Goal: Task Accomplishment & Management: Complete application form

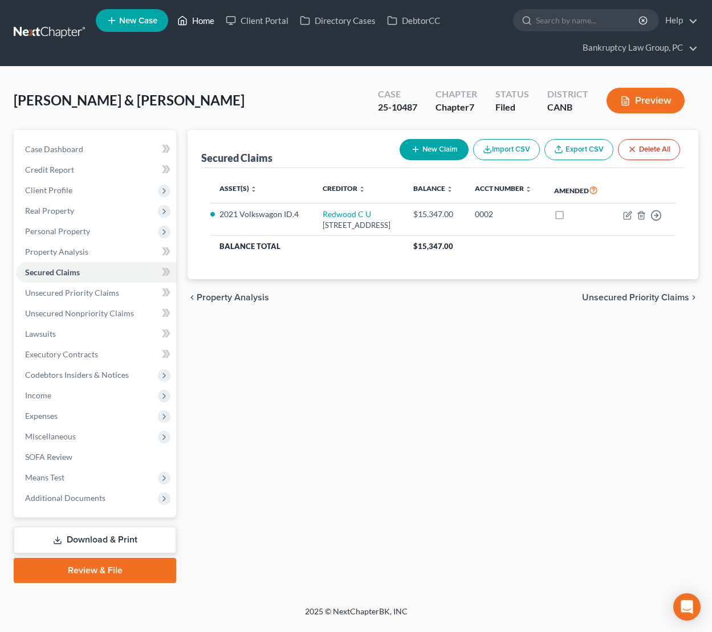
click at [203, 17] on link "Home" at bounding box center [196, 20] width 48 height 21
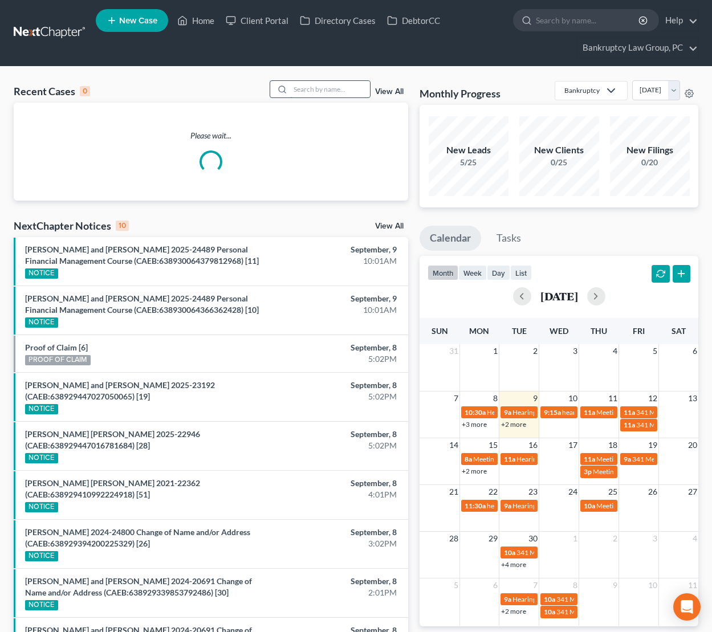
click at [328, 91] on input "search" at bounding box center [330, 89] width 80 height 17
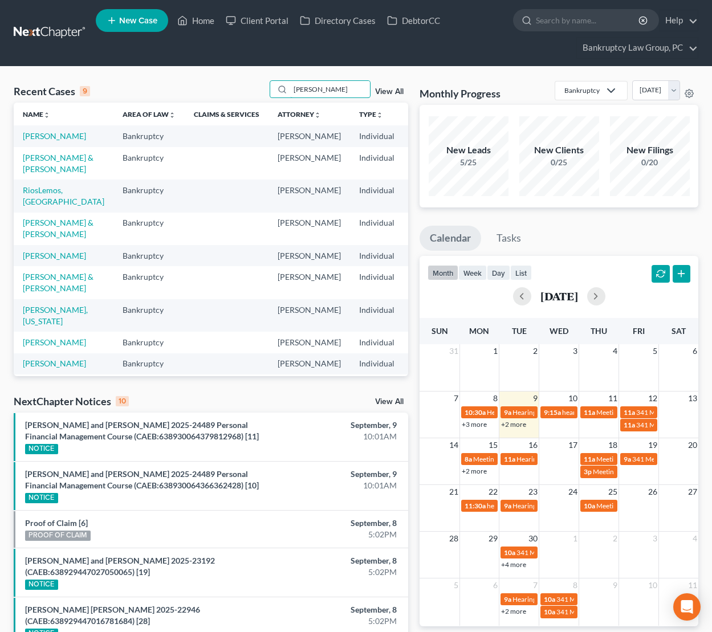
drag, startPoint x: 324, startPoint y: 87, endPoint x: 262, endPoint y: 87, distance: 62.2
click at [262, 87] on div "Recent Cases 9 [PERSON_NAME] View All" at bounding box center [211, 91] width 395 height 22
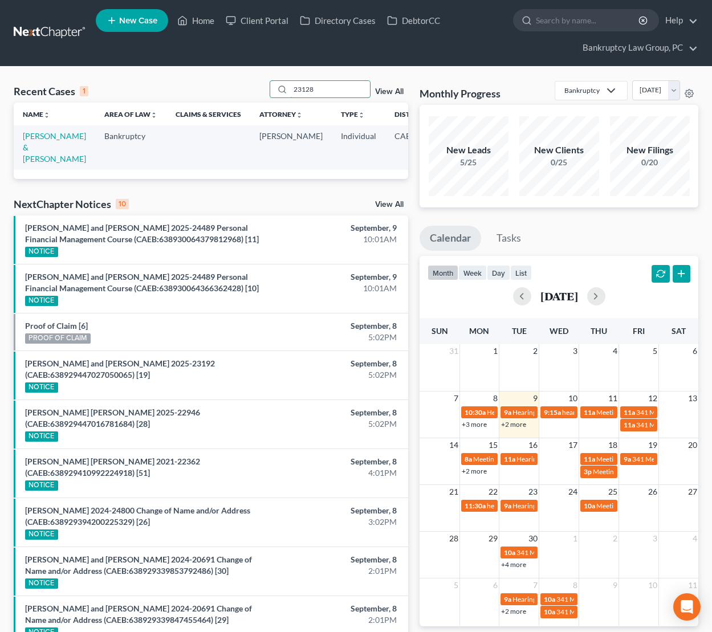
type input "23128"
click at [22, 152] on td "[PERSON_NAME] & [PERSON_NAME]" at bounding box center [55, 147] width 82 height 44
click at [34, 149] on link "[PERSON_NAME] & [PERSON_NAME]" at bounding box center [54, 147] width 63 height 33
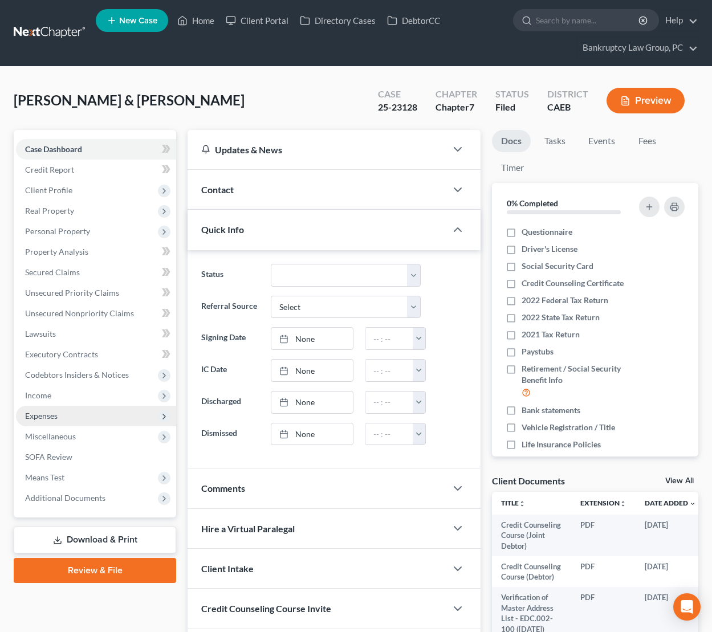
click at [47, 415] on span "Expenses" at bounding box center [41, 416] width 33 height 10
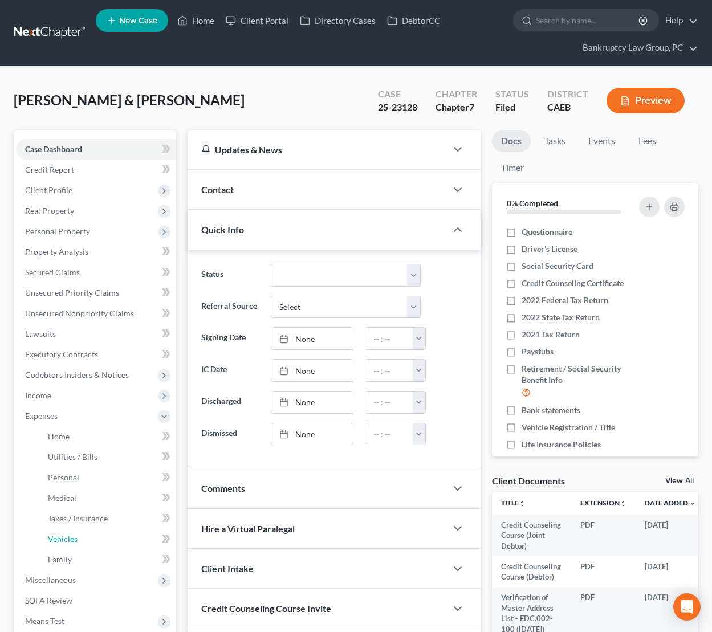
drag, startPoint x: 62, startPoint y: 542, endPoint x: 159, endPoint y: 526, distance: 98.2
click at [62, 542] on span "Vehicles" at bounding box center [63, 539] width 30 height 10
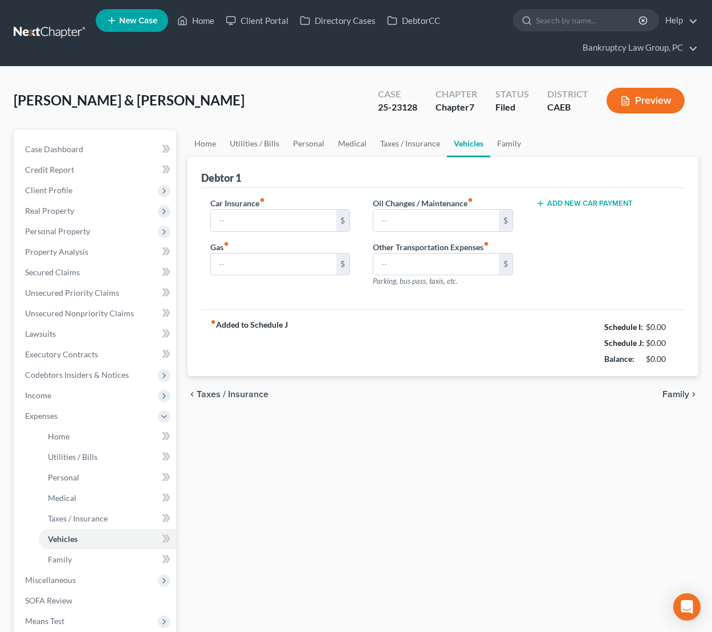
type input "281.00"
type input "400.00"
type input "300.00"
type input "0.00"
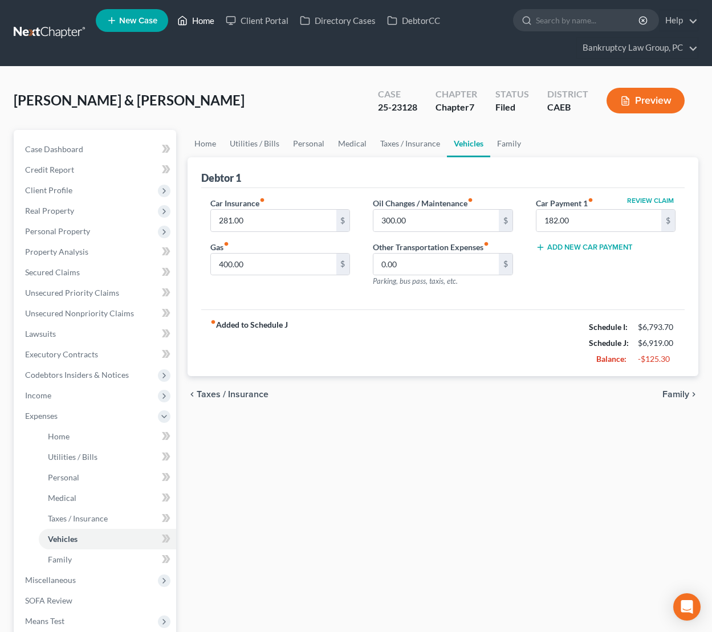
click at [205, 22] on link "Home" at bounding box center [196, 20] width 48 height 21
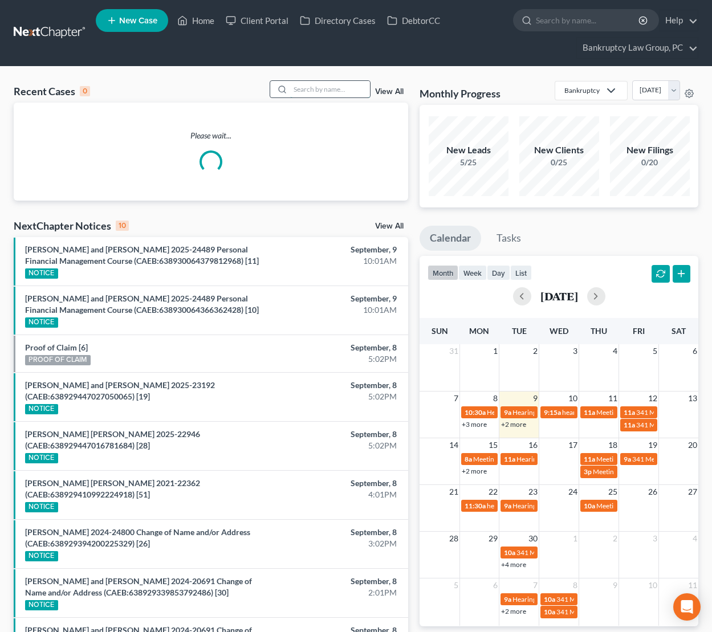
click at [336, 92] on input "search" at bounding box center [330, 89] width 80 height 17
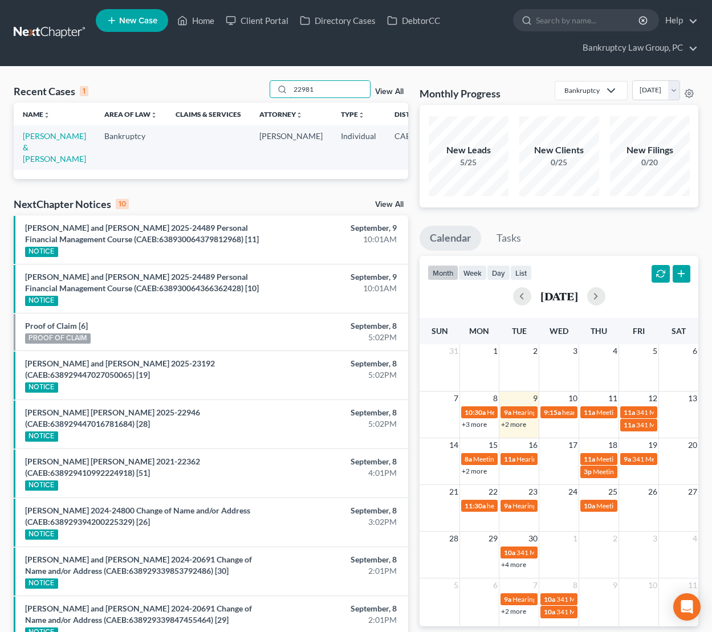
type input "22981"
click at [35, 142] on td "[PERSON_NAME] & [PERSON_NAME]" at bounding box center [55, 147] width 82 height 44
click at [31, 136] on link "[PERSON_NAME] & [PERSON_NAME]" at bounding box center [44, 147] width 63 height 33
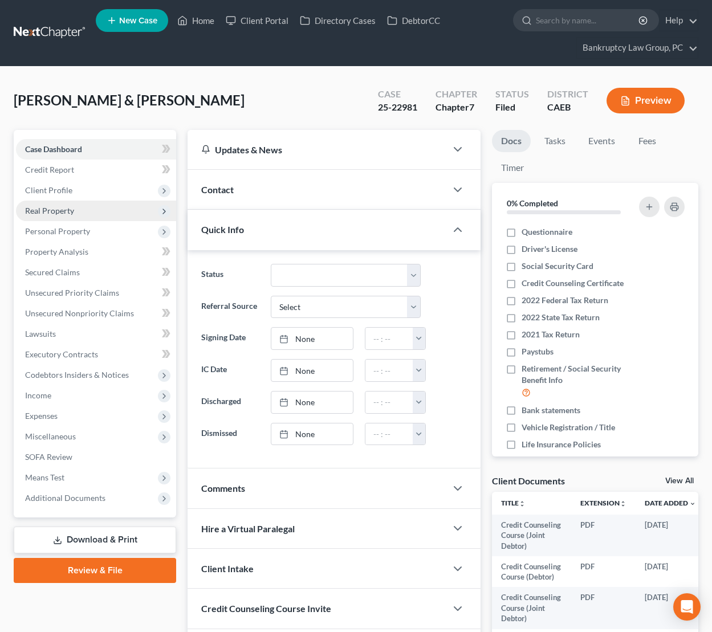
click at [59, 216] on span "Real Property" at bounding box center [96, 211] width 160 height 21
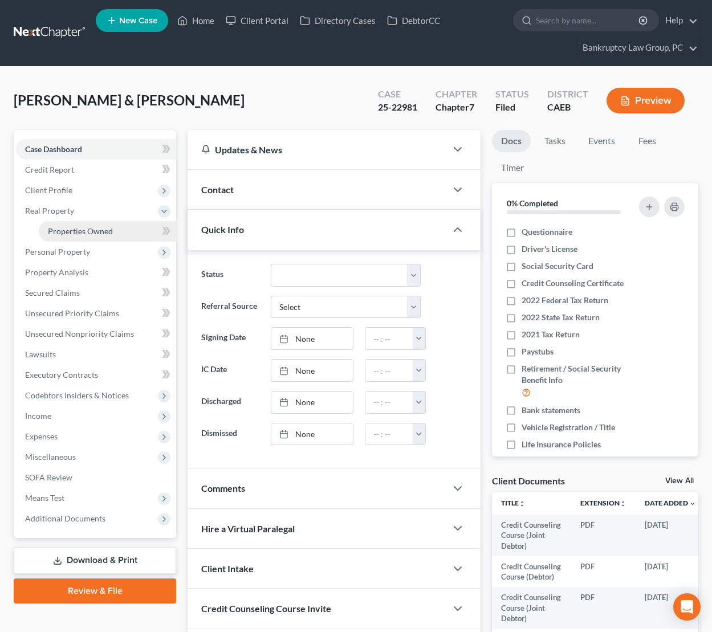
click at [68, 230] on span "Properties Owned" at bounding box center [80, 231] width 65 height 10
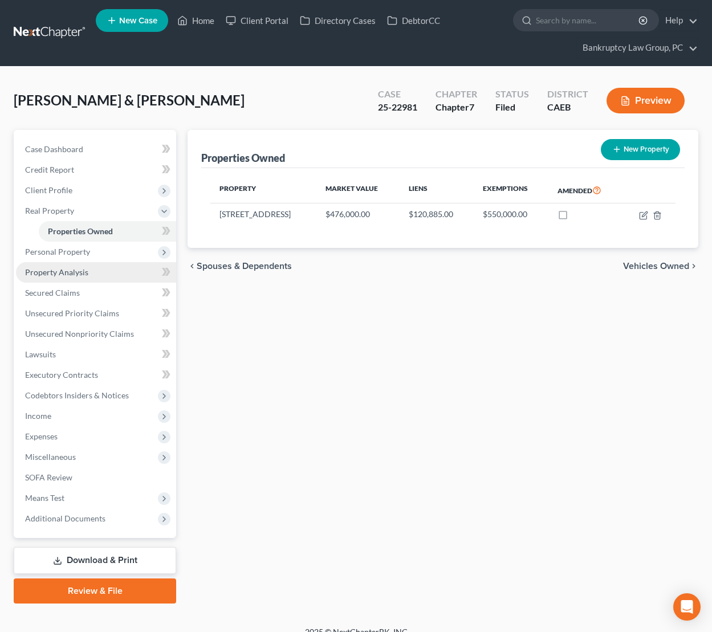
scroll to position [14, 0]
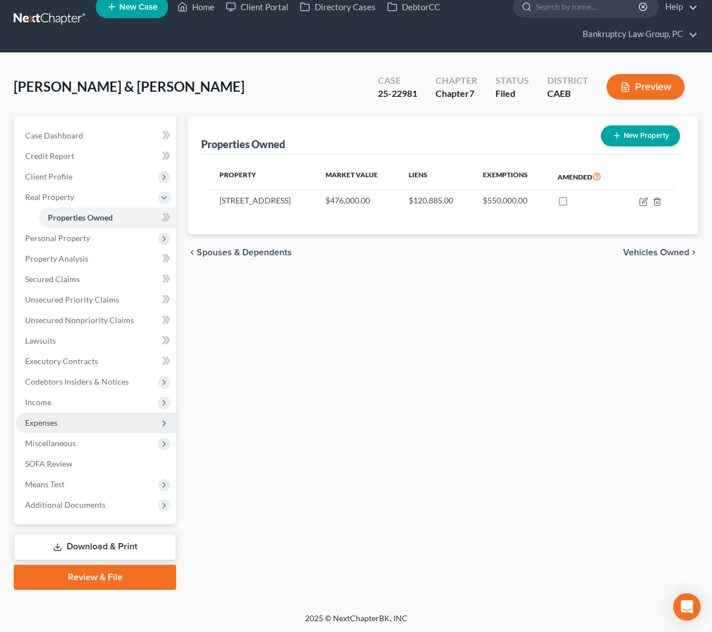
click at [56, 424] on span "Expenses" at bounding box center [41, 423] width 33 height 10
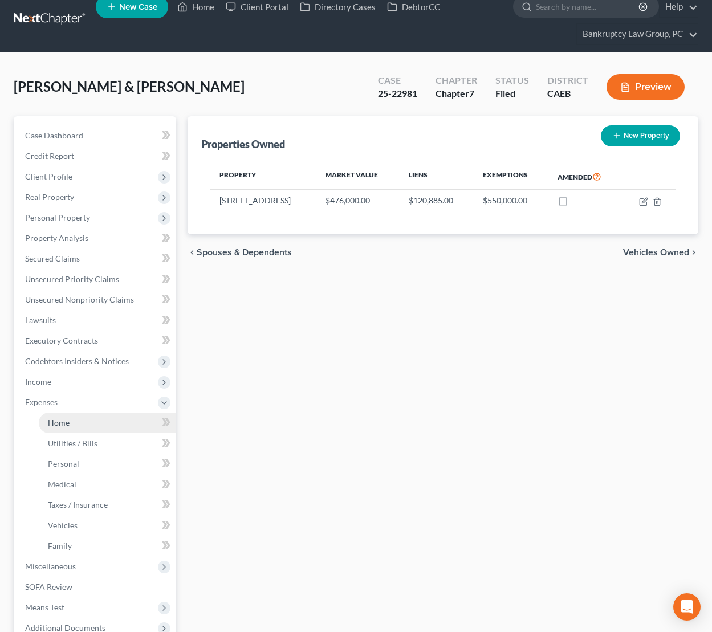
click at [58, 424] on span "Home" at bounding box center [59, 423] width 22 height 10
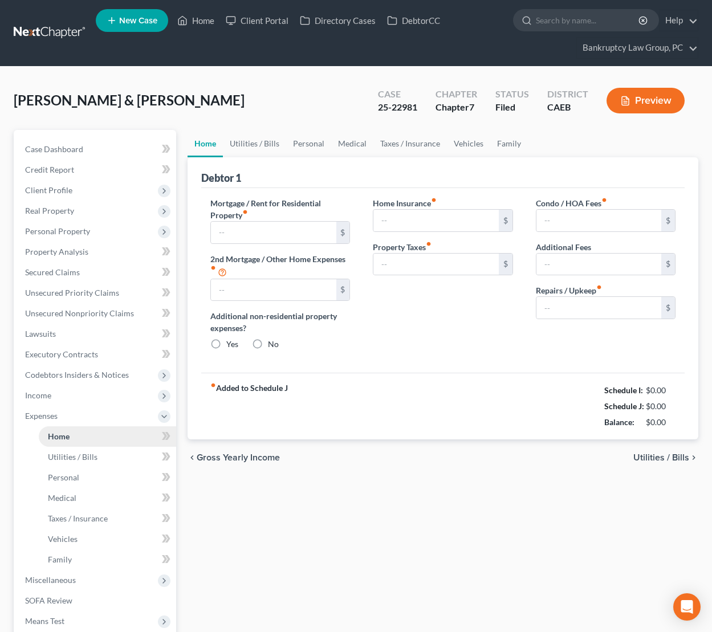
type input "1,494.16"
type input "0.00"
radio input "true"
type input "0.00"
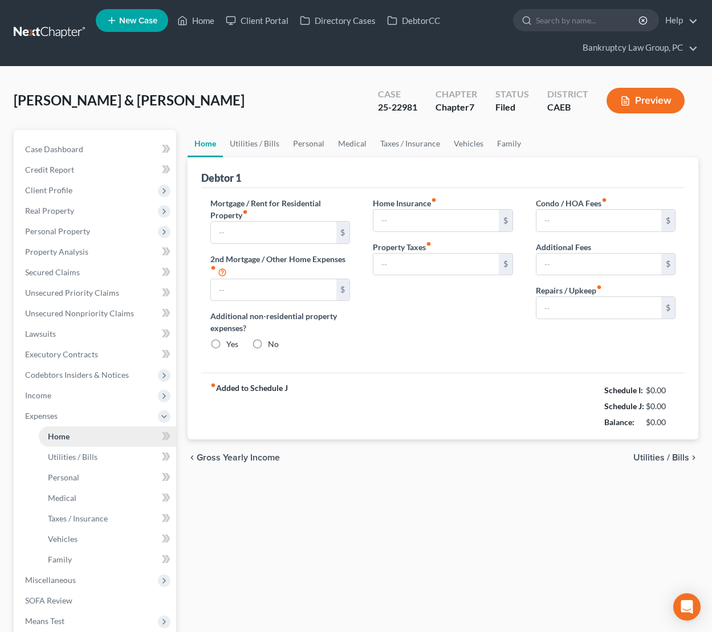
type input "0.00"
type input "100.00"
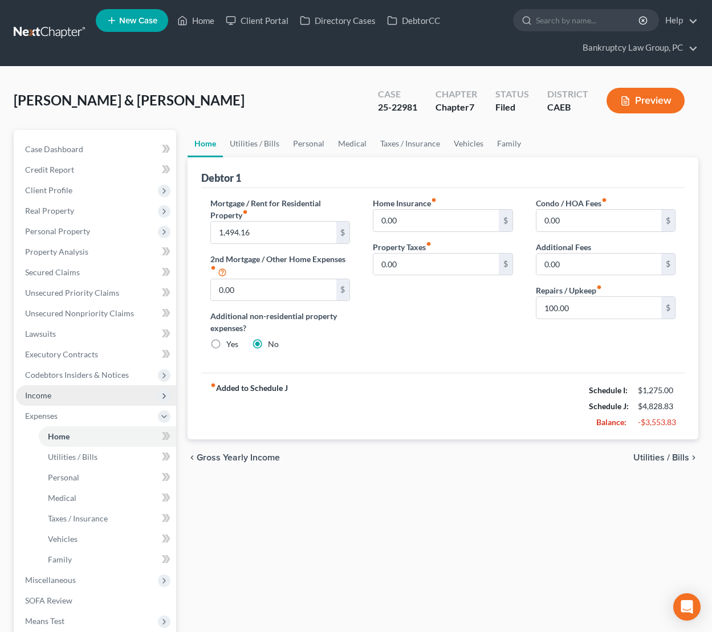
click at [71, 400] on span "Income" at bounding box center [96, 395] width 160 height 21
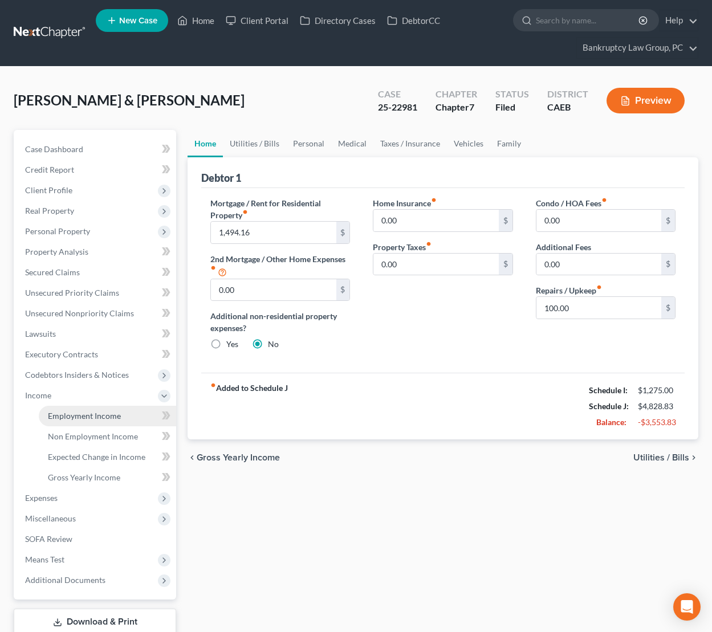
click at [75, 412] on span "Employment Income" at bounding box center [84, 416] width 73 height 10
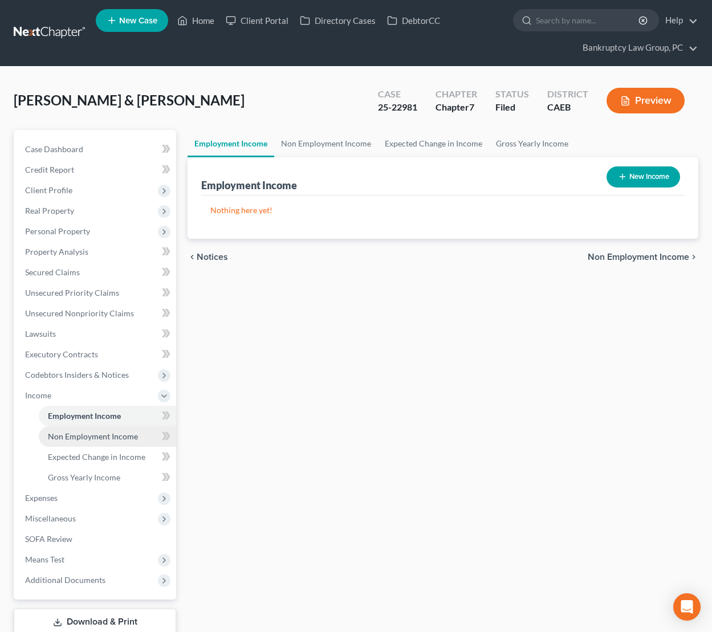
click at [78, 429] on link "Non Employment Income" at bounding box center [107, 437] width 137 height 21
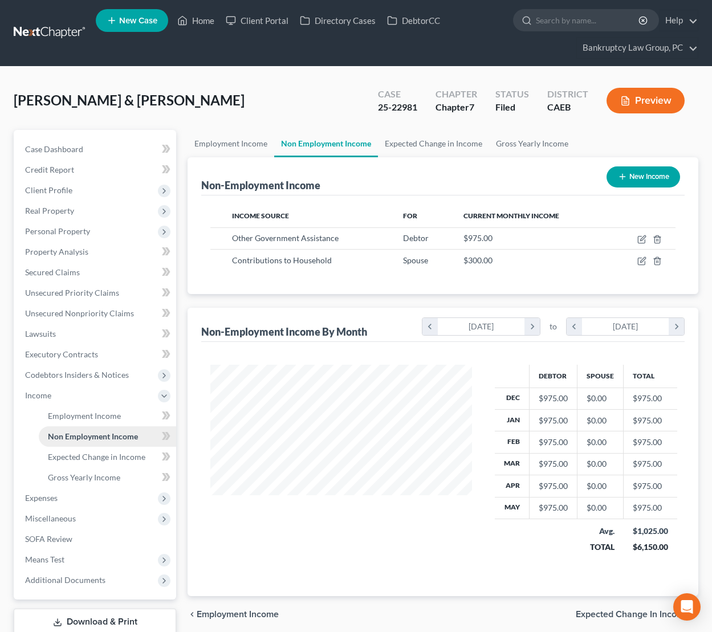
scroll to position [204, 285]
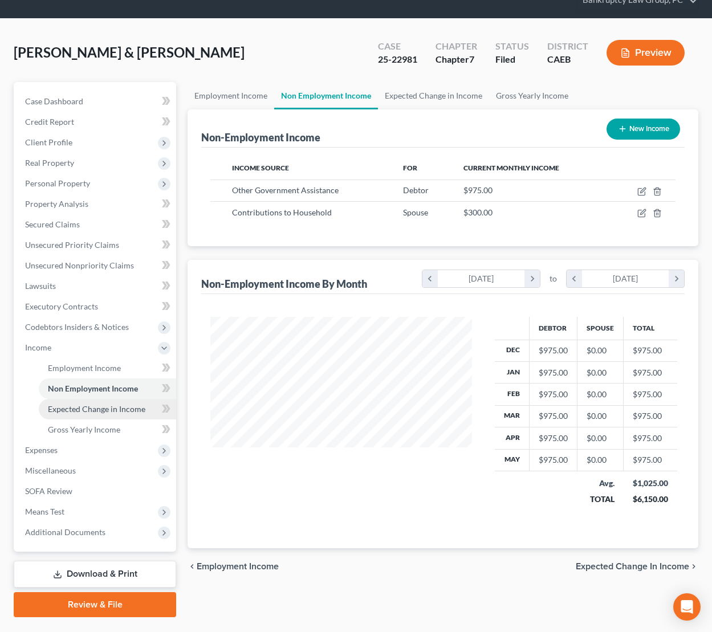
click at [78, 408] on span "Expected Change in Income" at bounding box center [97, 409] width 98 height 10
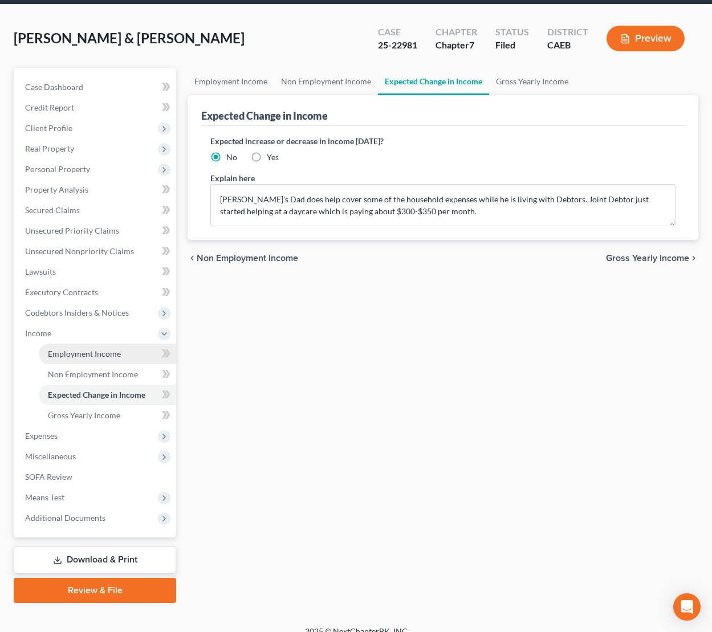
scroll to position [66, 0]
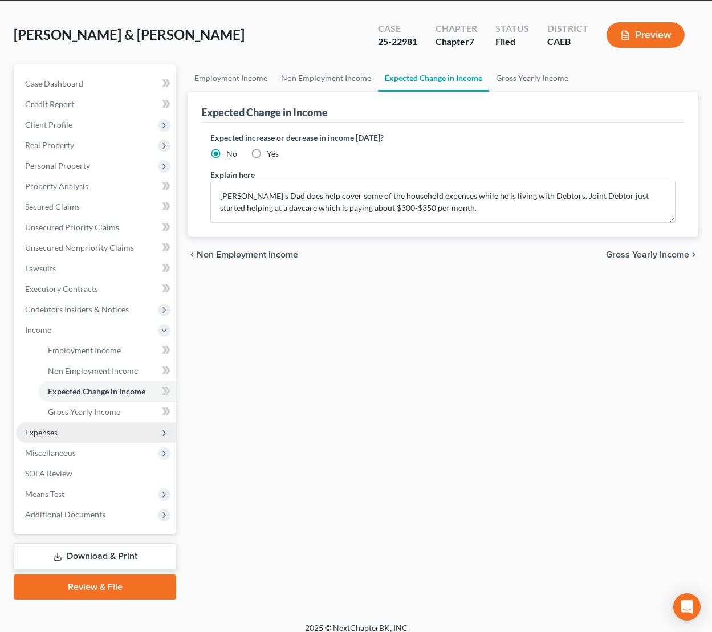
click at [59, 432] on span "Expenses" at bounding box center [96, 433] width 160 height 21
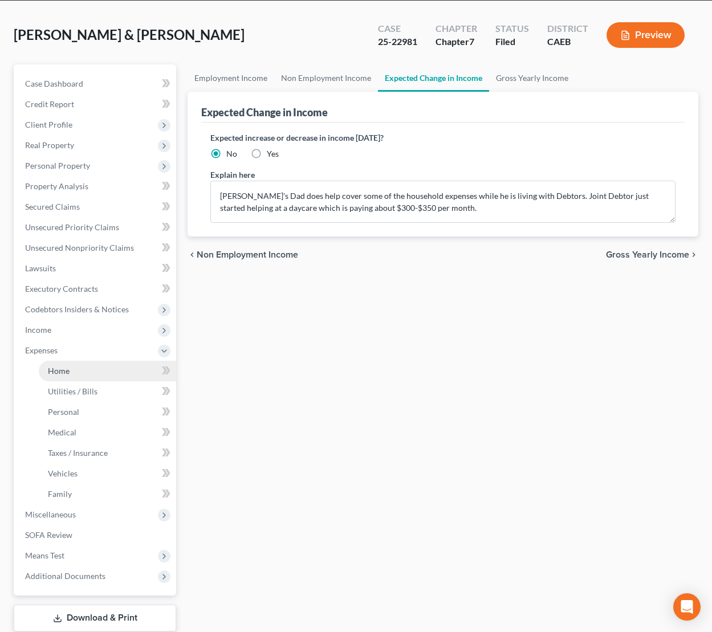
click at [61, 372] on span "Home" at bounding box center [59, 371] width 22 height 10
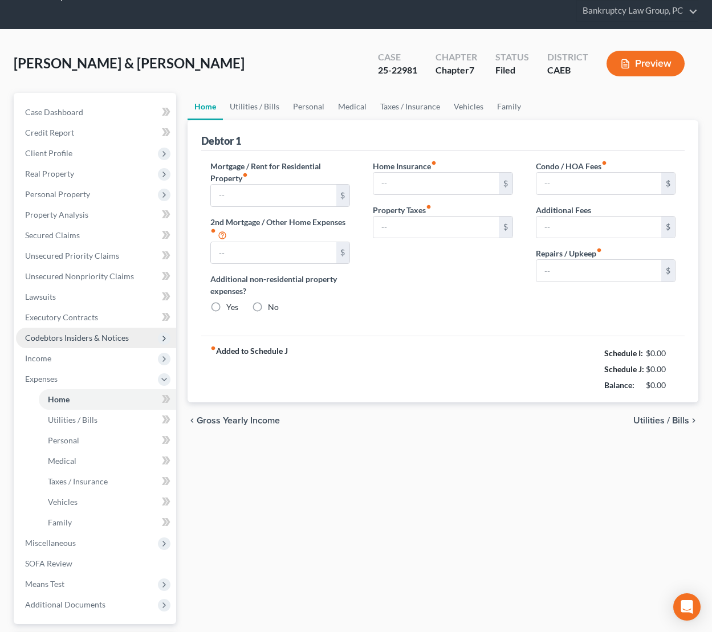
scroll to position [2, 0]
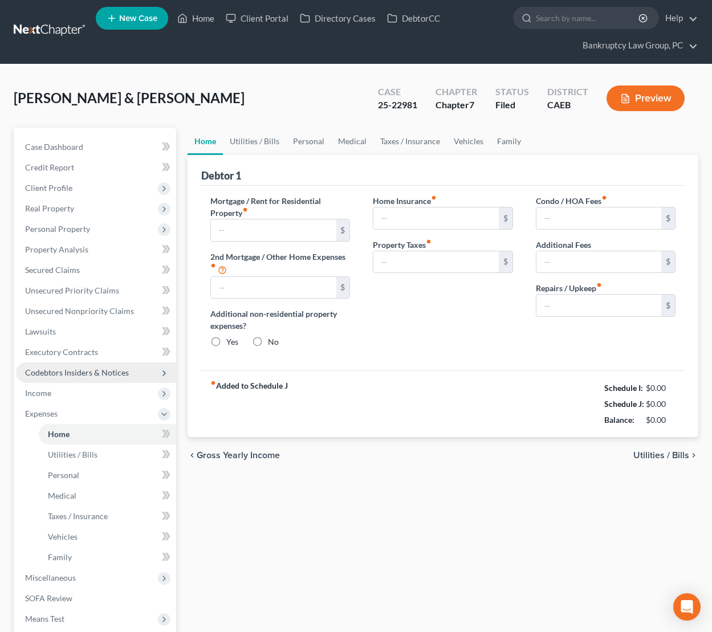
type input "1,494.16"
type input "0.00"
radio input "true"
type input "0.00"
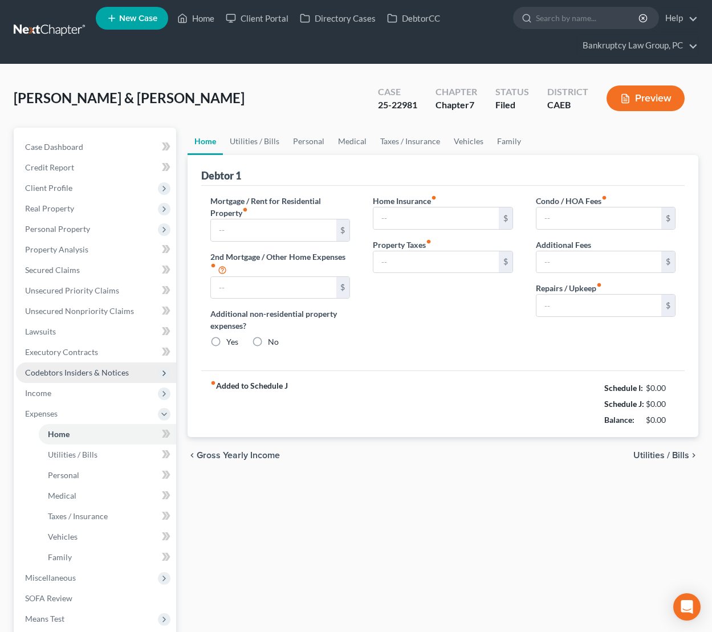
type input "0.00"
type input "100.00"
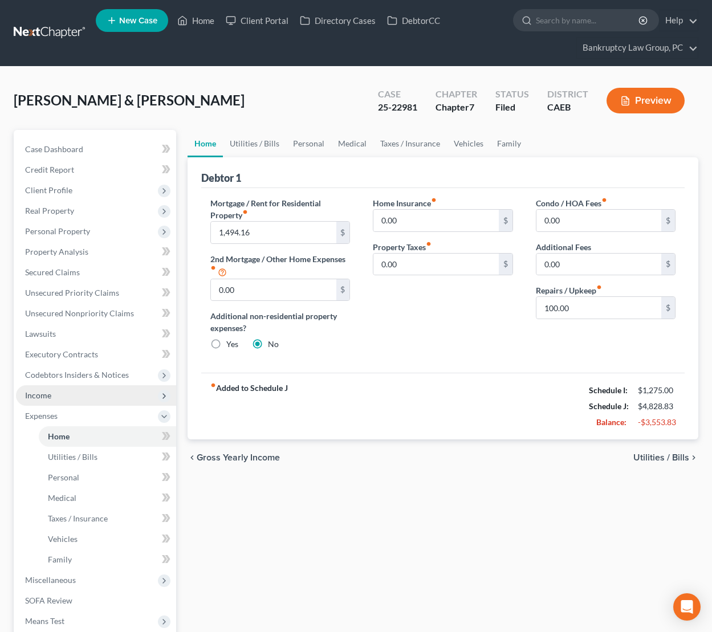
click at [63, 404] on span "Income" at bounding box center [96, 395] width 160 height 21
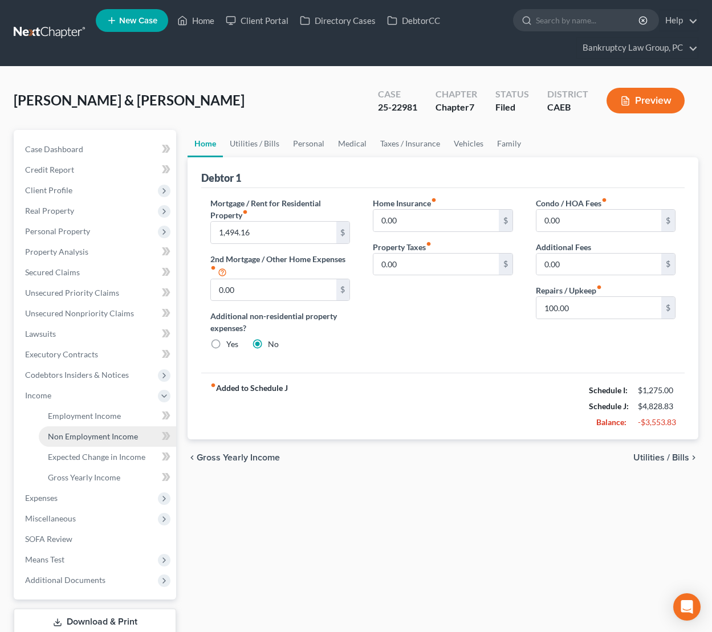
click at [76, 437] on span "Non Employment Income" at bounding box center [93, 437] width 90 height 10
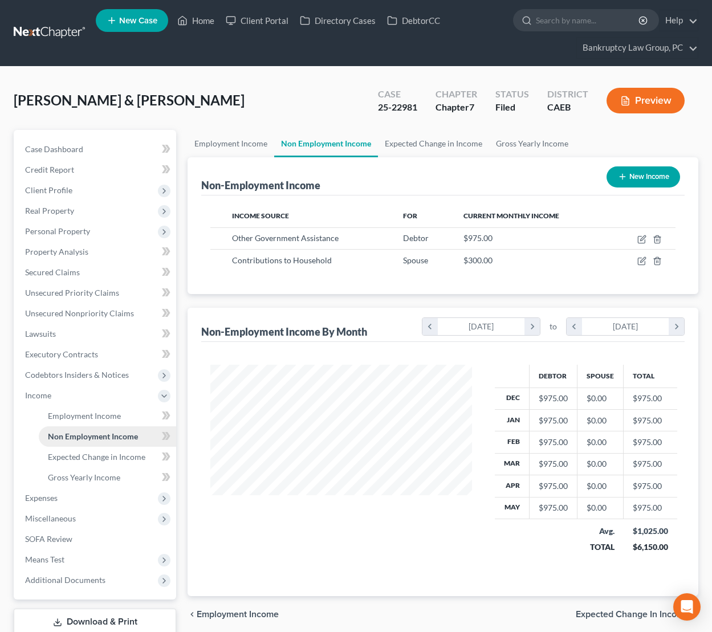
scroll to position [204, 285]
click at [113, 451] on link "Expected Change in Income" at bounding box center [107, 457] width 137 height 21
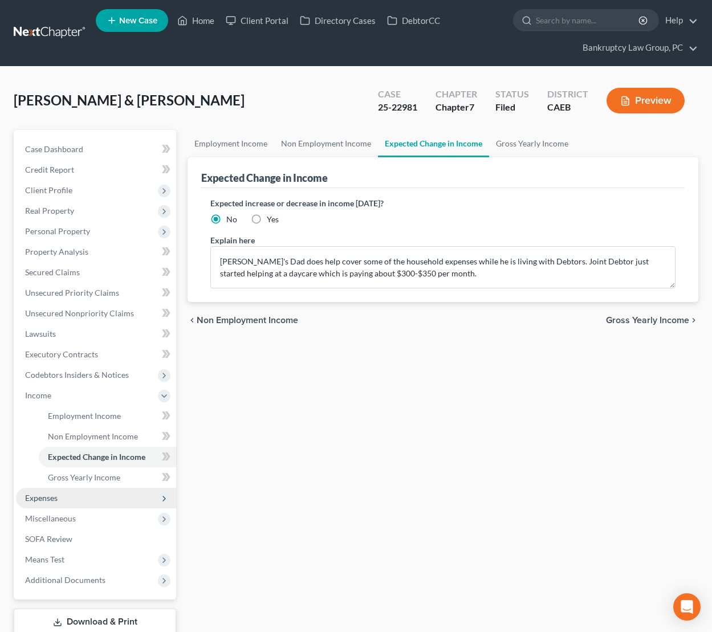
click at [68, 504] on span "Expenses" at bounding box center [96, 498] width 160 height 21
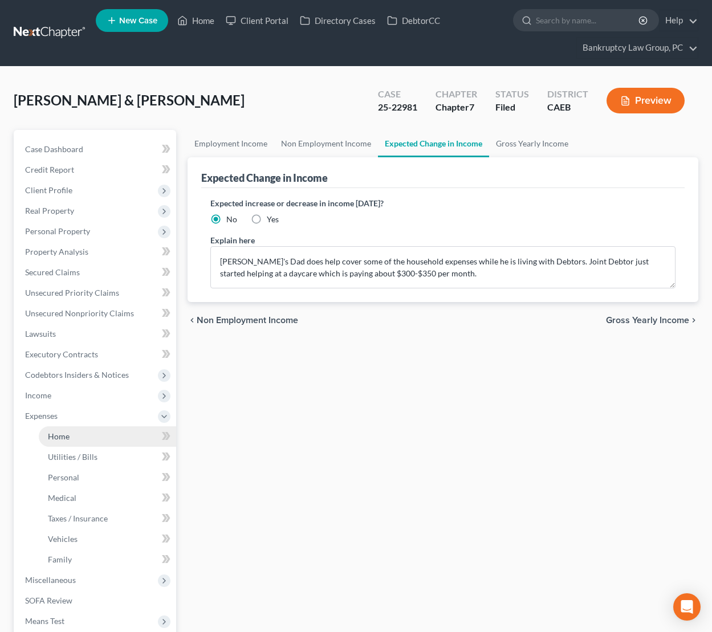
click at [64, 440] on span "Home" at bounding box center [59, 437] width 22 height 10
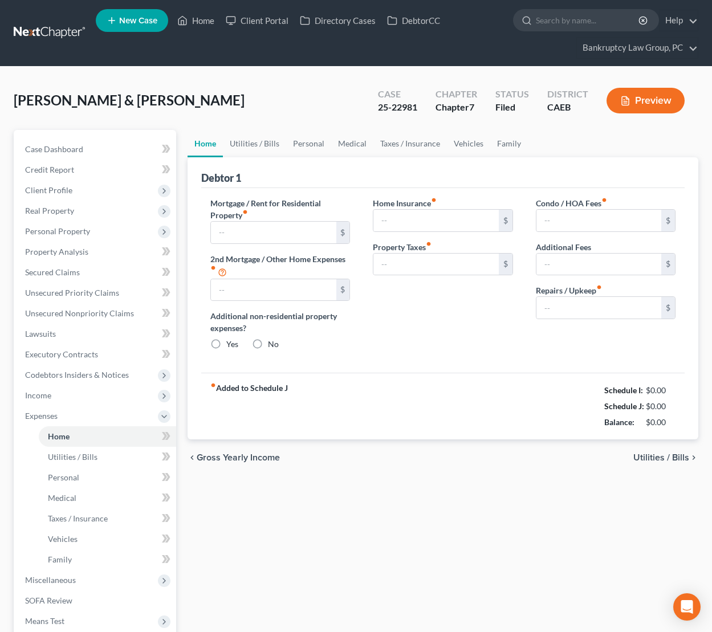
type input "1,494.16"
type input "0.00"
radio input "true"
type input "0.00"
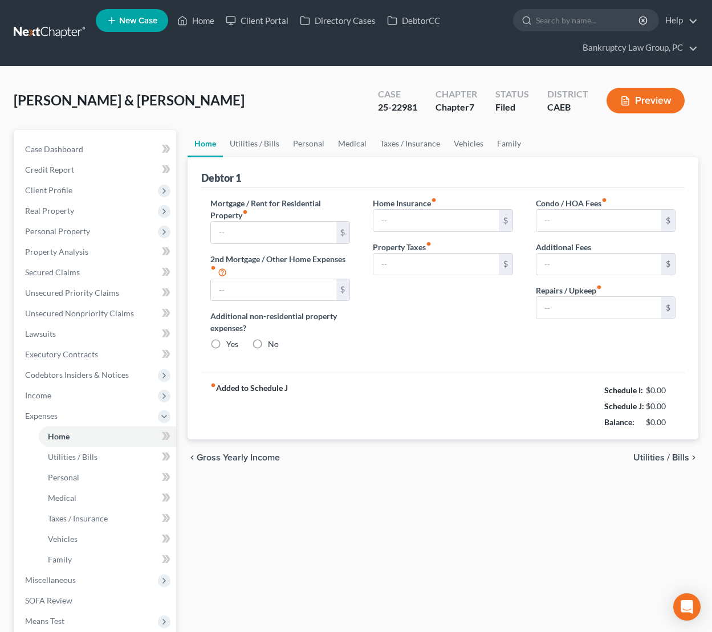
type input "0.00"
type input "100.00"
